Goal: Book appointment/travel/reservation

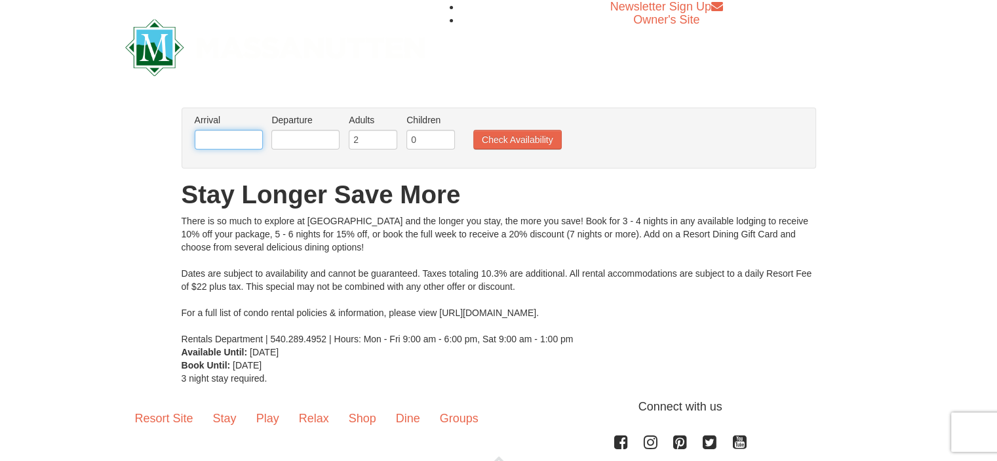
click at [212, 142] on input "text" at bounding box center [229, 140] width 68 height 20
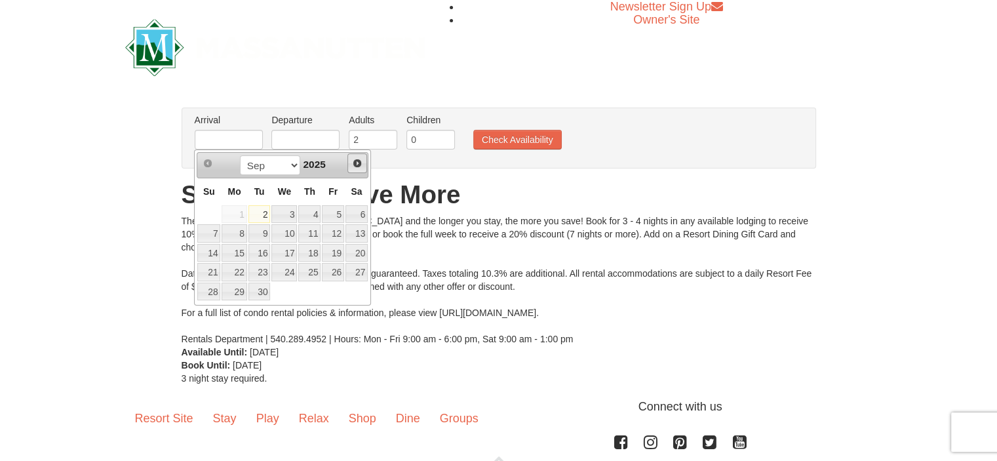
click at [361, 162] on span "Next" at bounding box center [357, 163] width 10 height 10
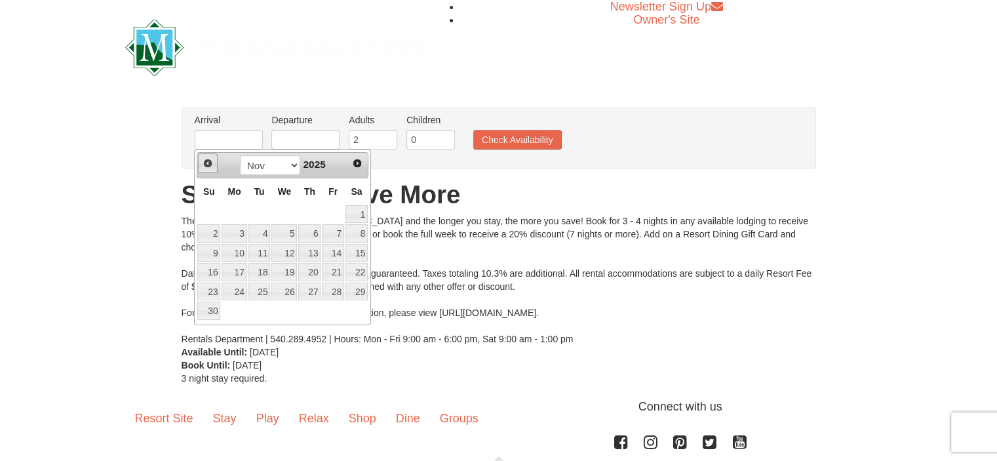
click at [208, 170] on link "Prev" at bounding box center [208, 163] width 20 height 20
click at [337, 291] on link "31" at bounding box center [333, 291] width 22 height 18
type input "[DATE]"
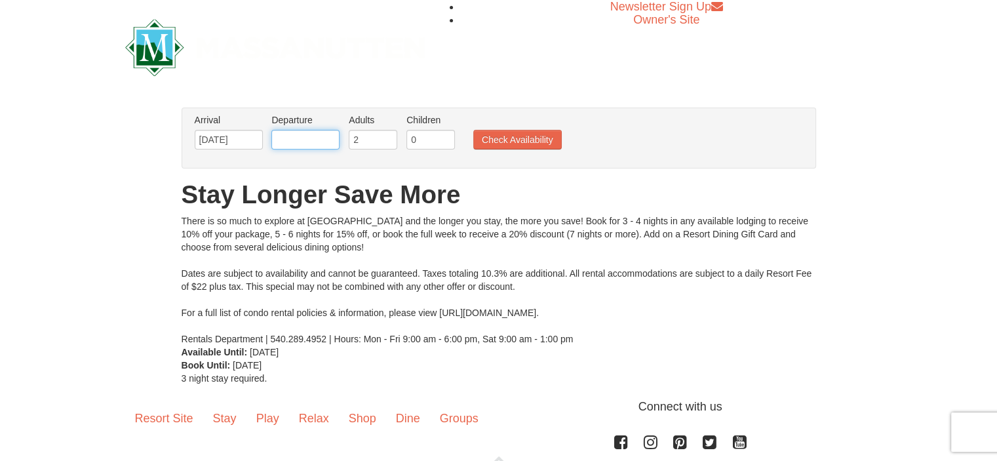
click at [323, 141] on input "text" at bounding box center [305, 140] width 68 height 20
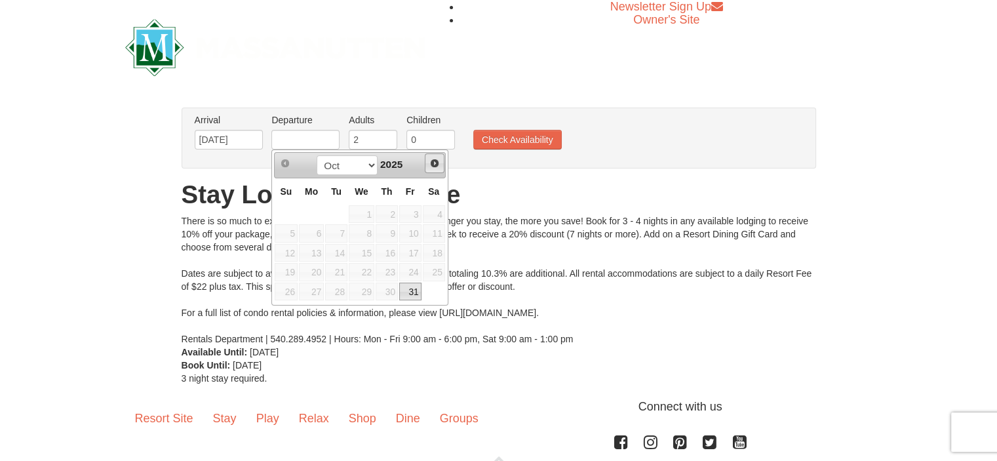
click at [439, 166] on span "Next" at bounding box center [434, 163] width 10 height 10
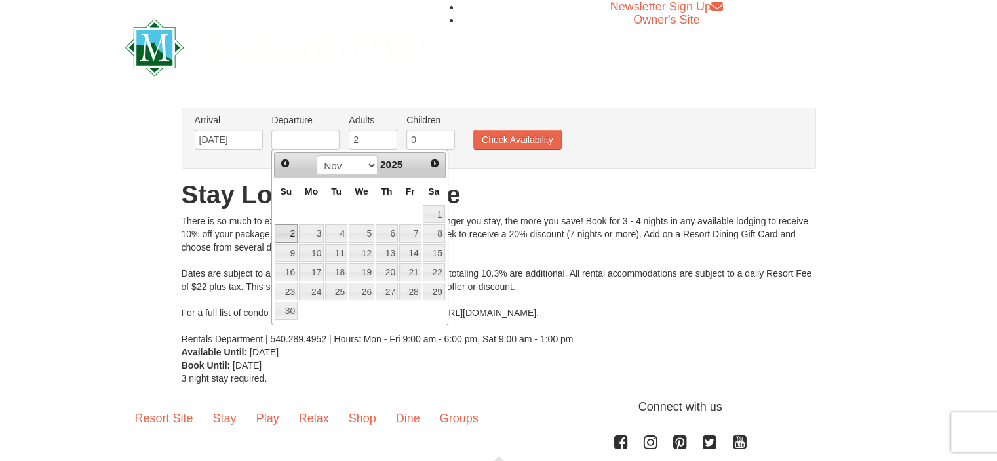
click at [292, 232] on link "2" at bounding box center [286, 233] width 23 height 18
type input "[DATE]"
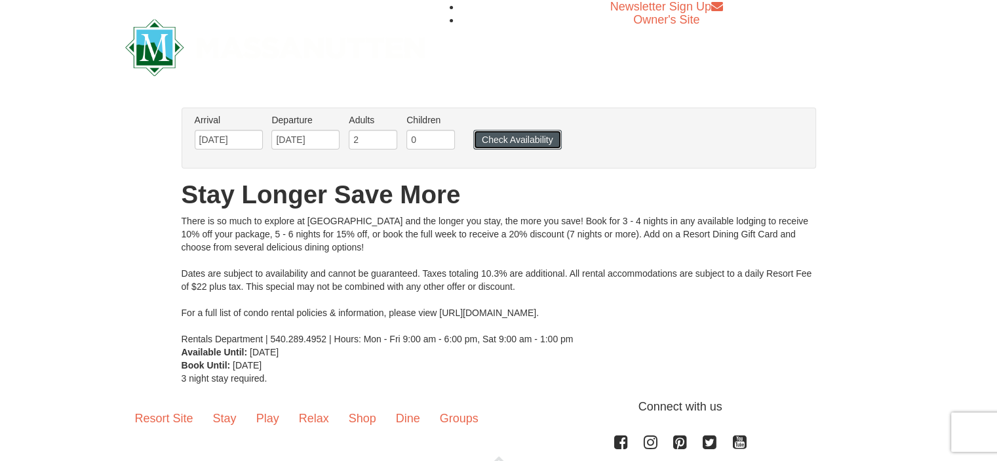
click at [505, 139] on button "Check Availability" at bounding box center [517, 140] width 88 height 20
